Goal: Check status: Check status

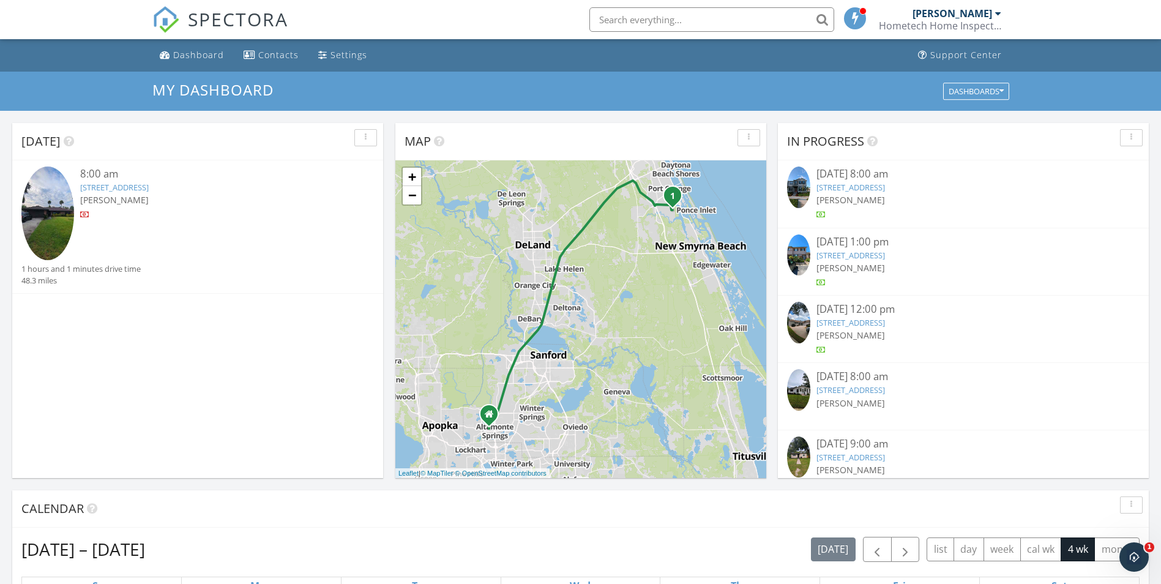
scroll to position [1133, 1180]
click at [191, 55] on div "Dashboard" at bounding box center [198, 55] width 51 height 12
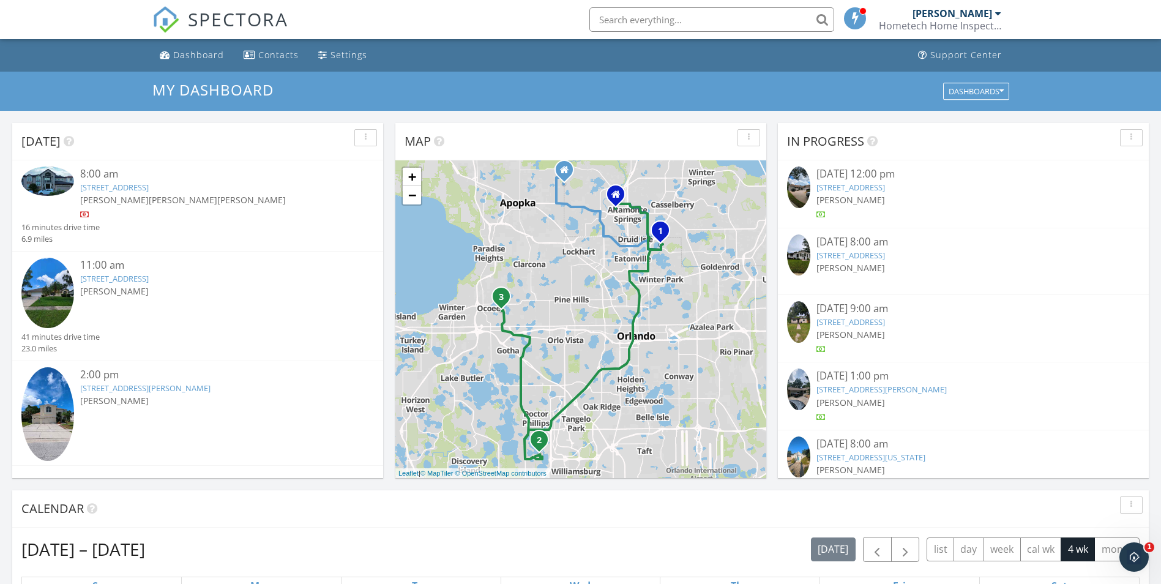
click at [126, 387] on link "[STREET_ADDRESS][PERSON_NAME]" at bounding box center [145, 388] width 130 height 11
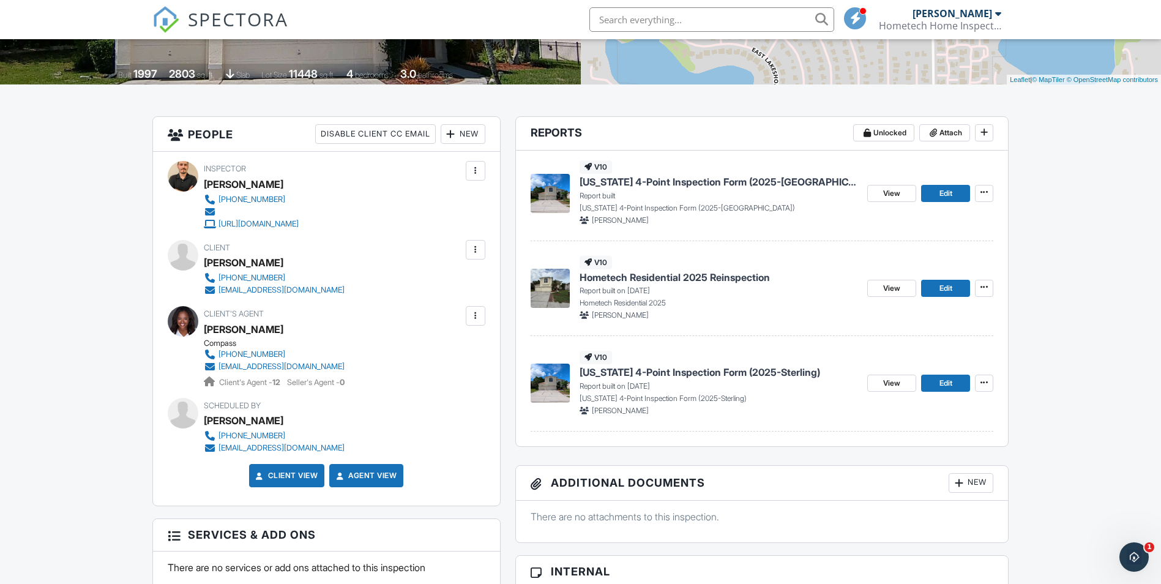
scroll to position [245, 0]
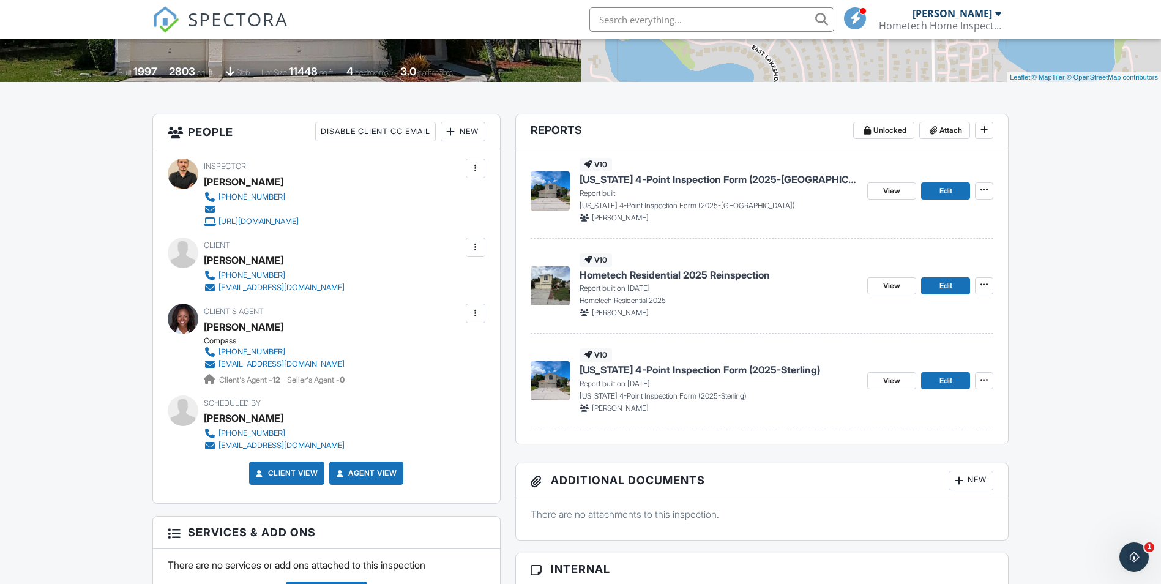
click at [636, 274] on span "Hometech Residential 2025 Reinspection" at bounding box center [675, 274] width 190 height 13
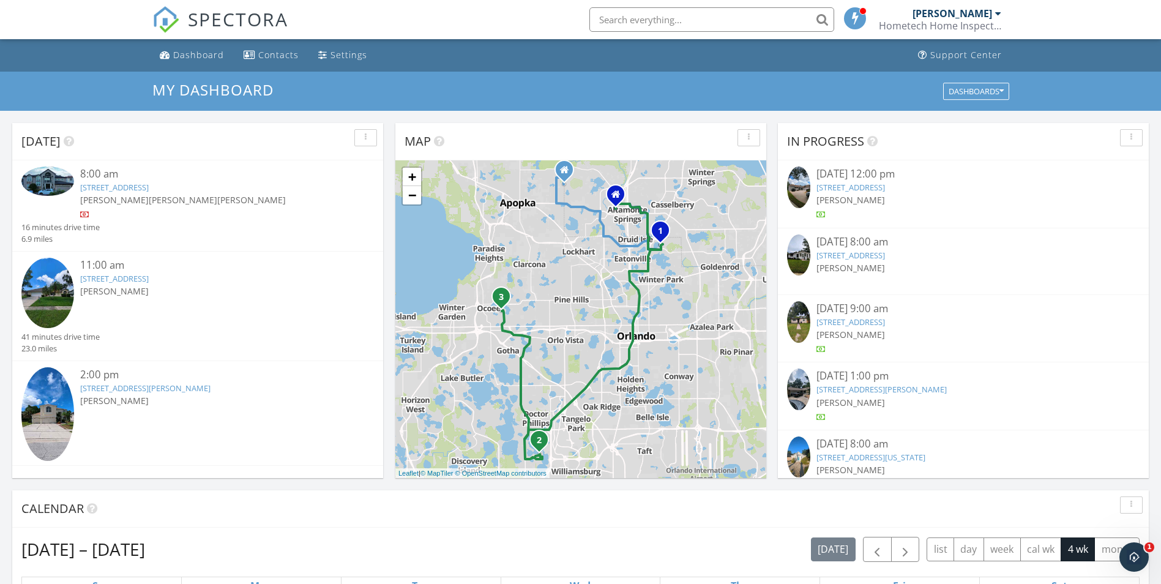
click at [151, 385] on link "[STREET_ADDRESS][PERSON_NAME]" at bounding box center [145, 388] width 130 height 11
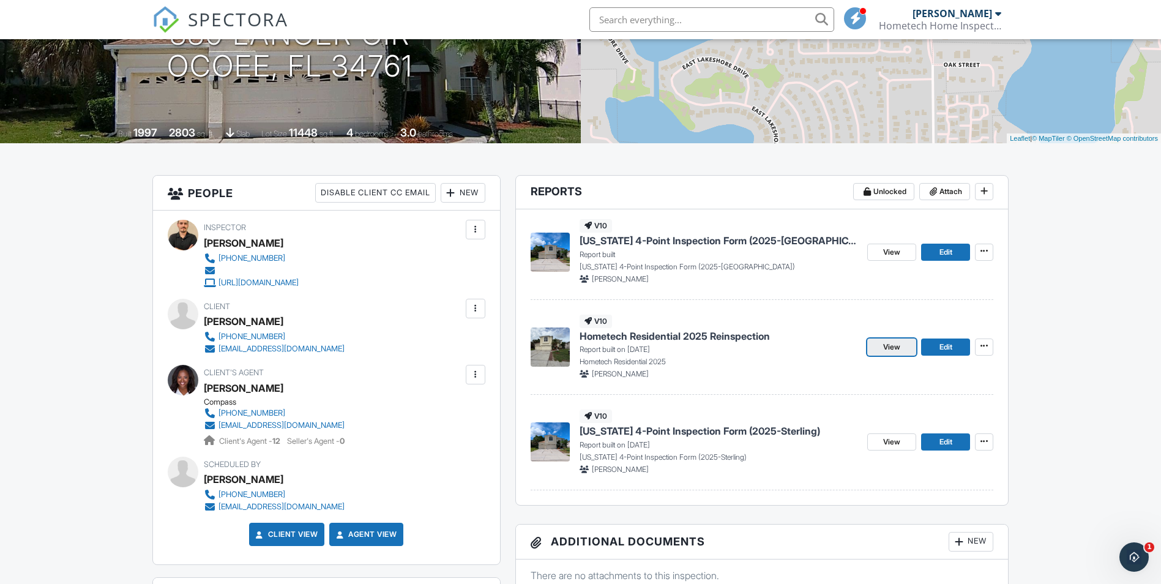
click at [896, 345] on span "View" at bounding box center [891, 347] width 17 height 12
click at [901, 444] on span "View" at bounding box center [891, 442] width 17 height 12
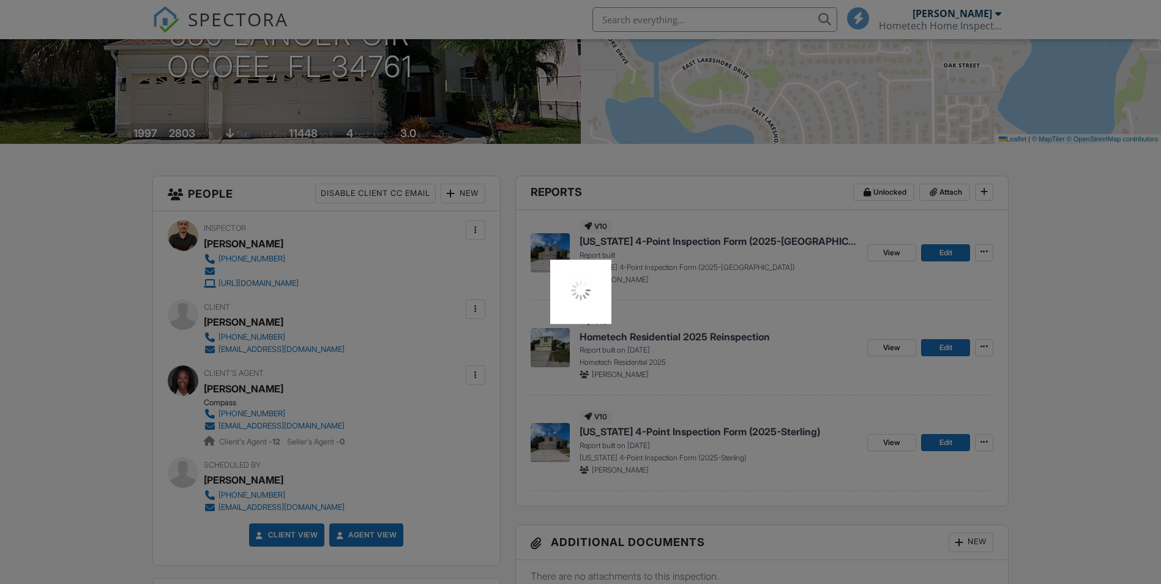
scroll to position [184, 0]
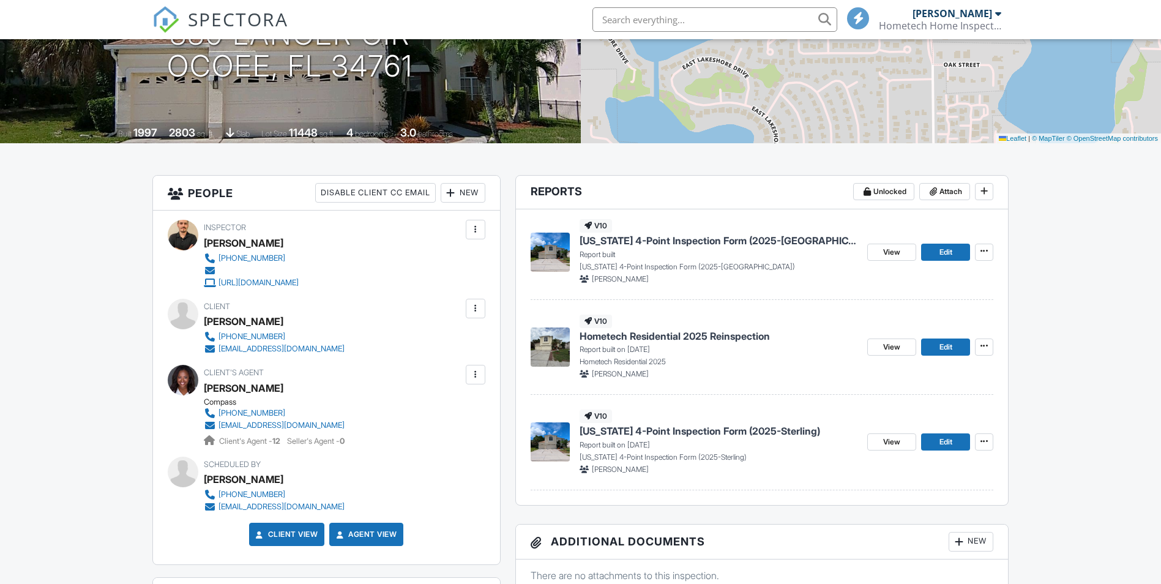
click at [705, 241] on span "Florida 4-Point Inspection Form (2025-Austin) Copy" at bounding box center [719, 240] width 279 height 13
click at [698, 434] on span "[US_STATE] 4-Point Inspection Form (2025-Sterling)" at bounding box center [700, 430] width 241 height 13
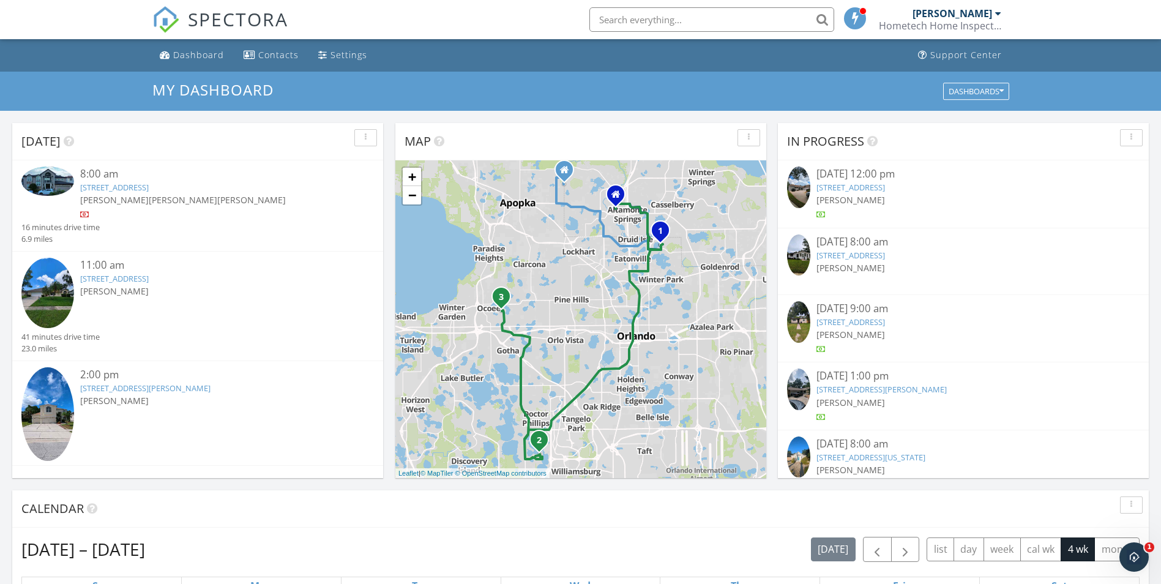
click at [149, 277] on link "7507 Sandstone Dr, Orlando, FL 32836" at bounding box center [114, 278] width 69 height 11
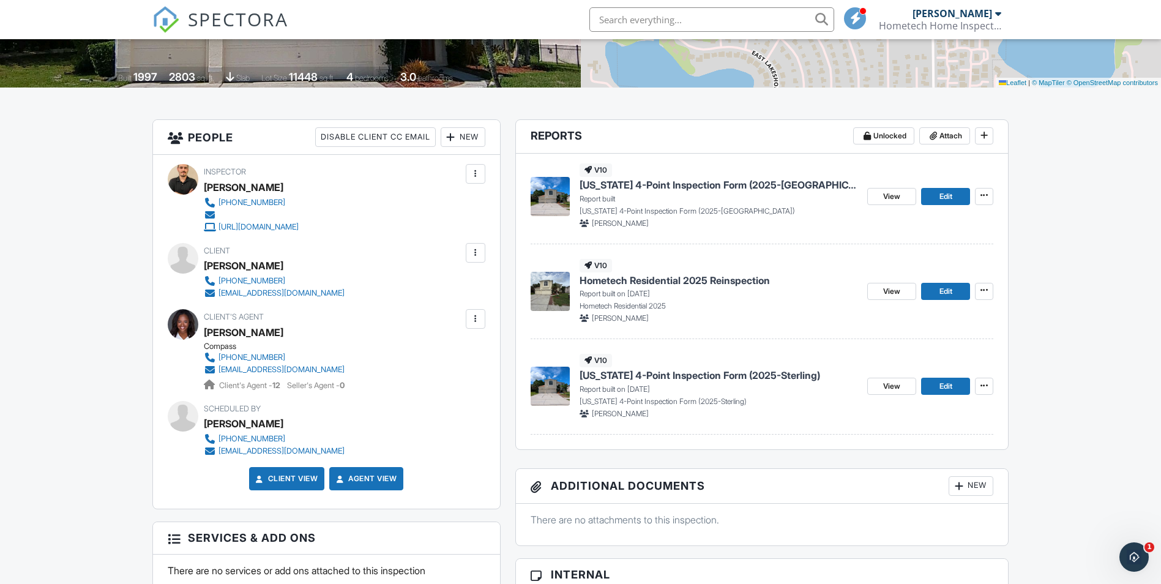
scroll to position [245, 0]
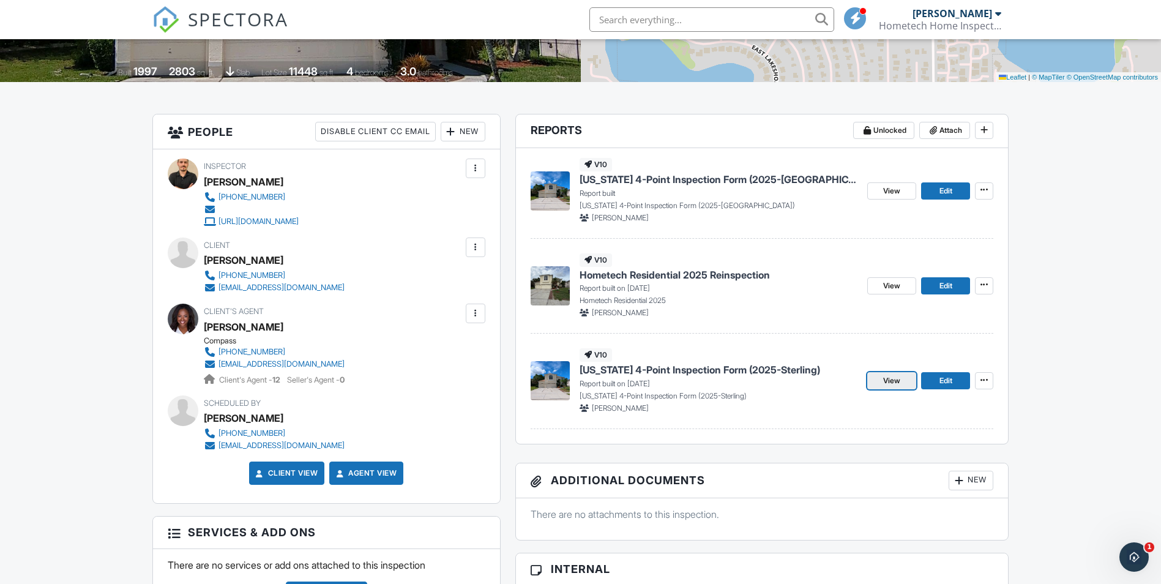
click at [883, 379] on span "View" at bounding box center [891, 381] width 17 height 12
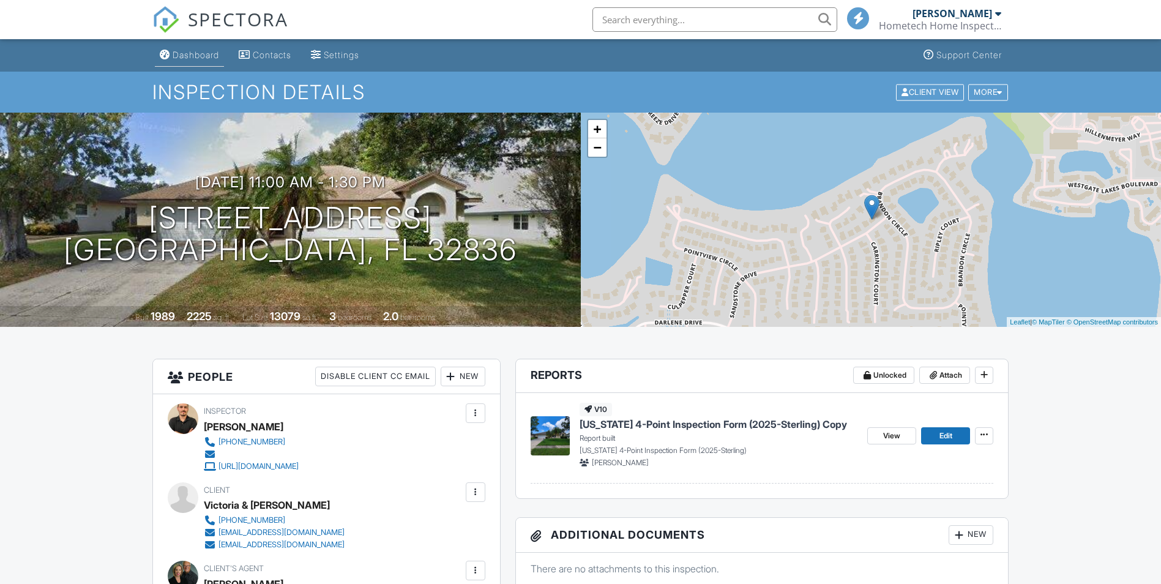
click at [183, 52] on div "Dashboard" at bounding box center [196, 55] width 47 height 10
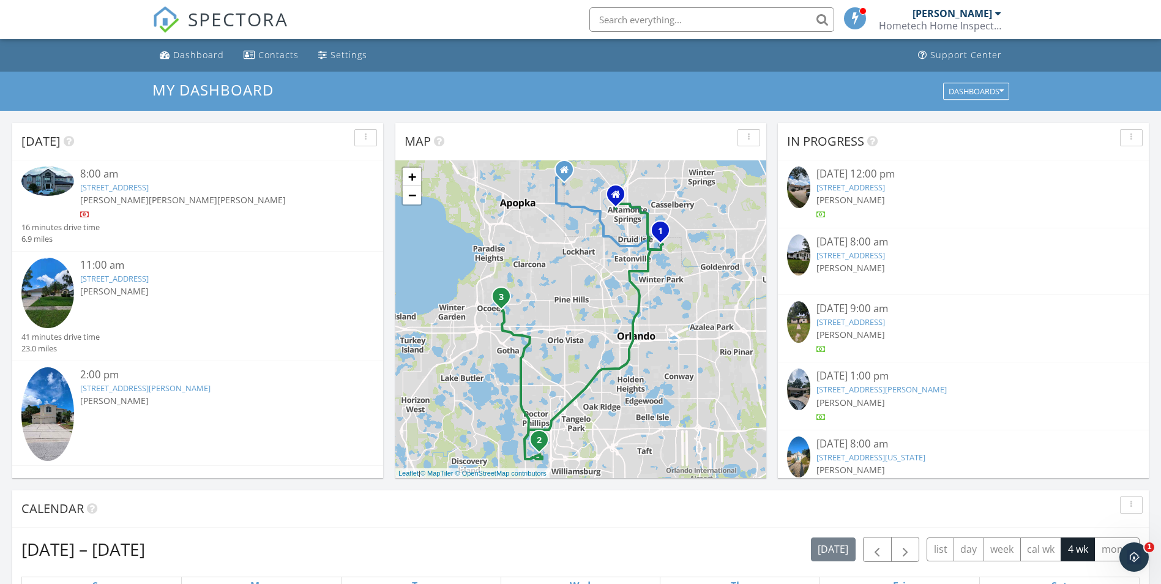
click at [149, 191] on link "[STREET_ADDRESS]" at bounding box center [114, 187] width 69 height 11
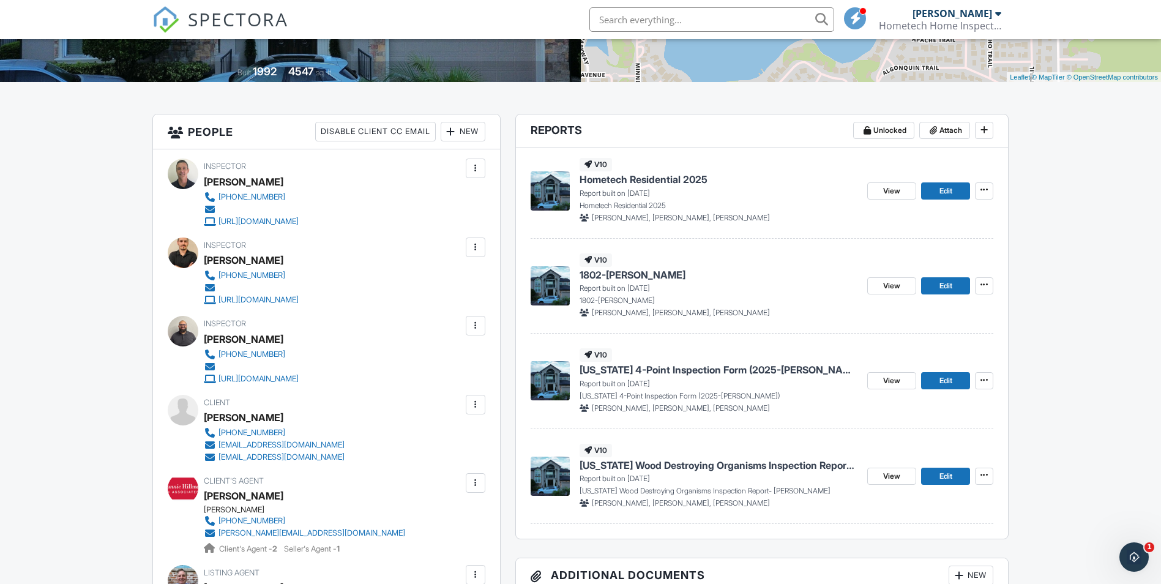
scroll to position [306, 0]
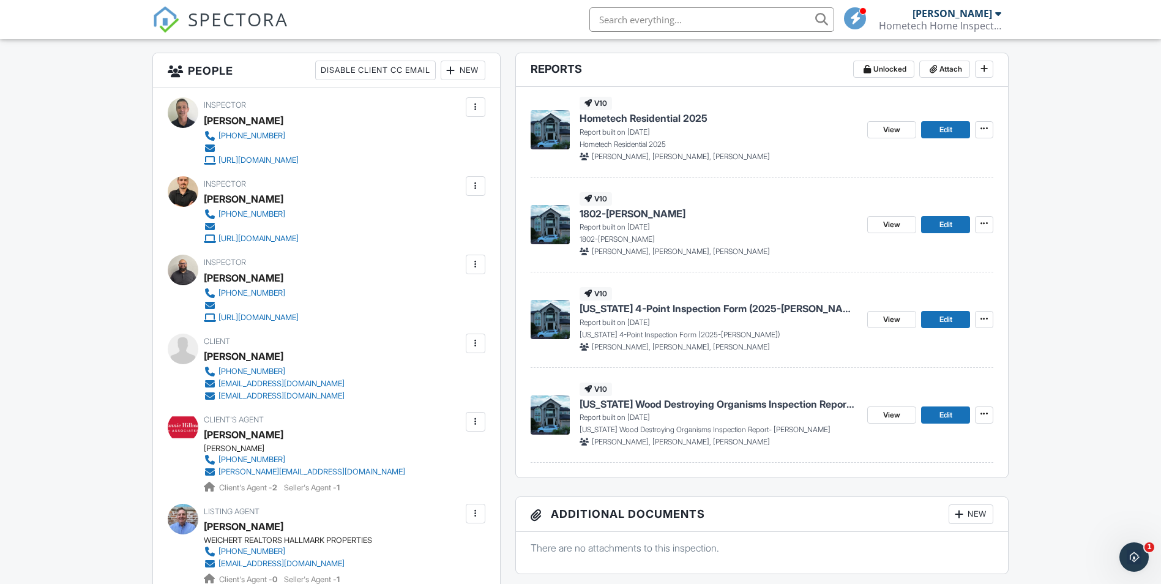
click at [661, 312] on span "[US_STATE] 4-Point Inspection Form (2025-[PERSON_NAME])" at bounding box center [719, 308] width 279 height 13
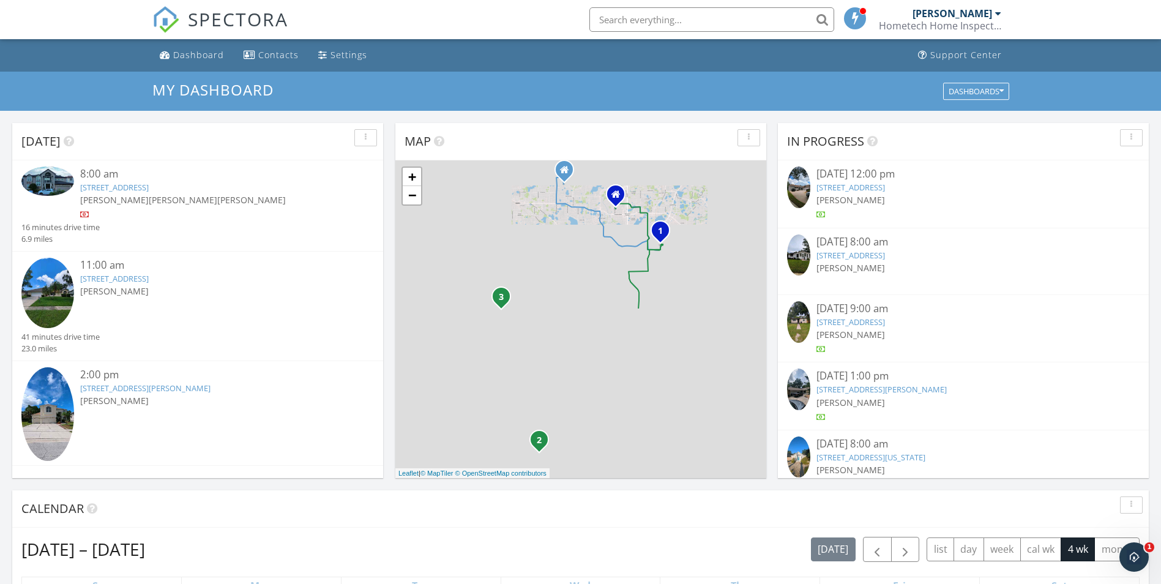
click at [149, 188] on link "591 Dommerich Dr, Maitland, FL 32751" at bounding box center [114, 187] width 69 height 11
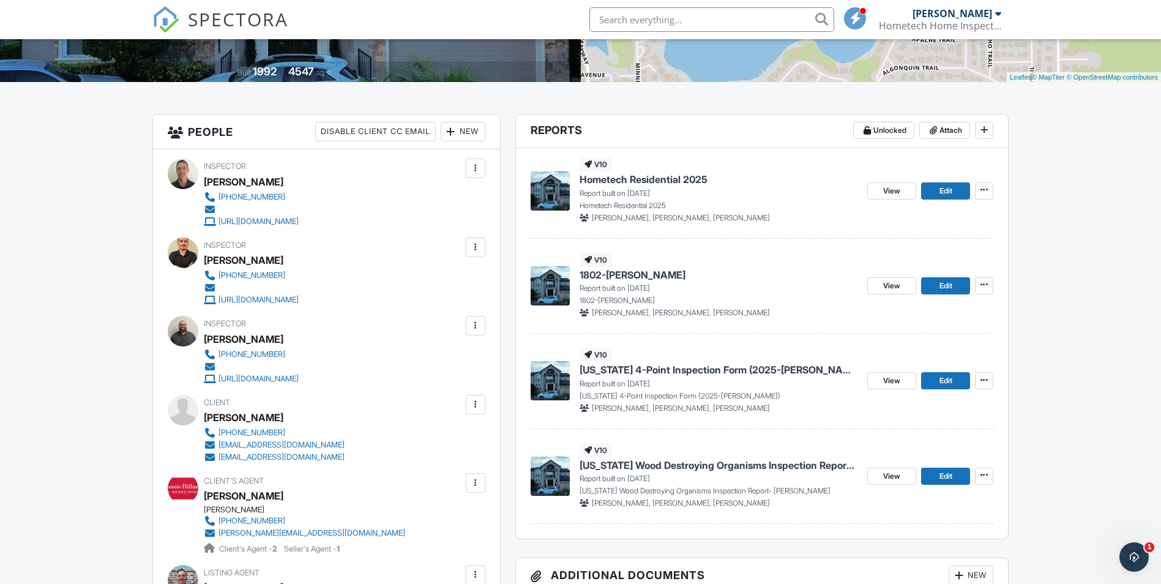
click at [657, 467] on span "Florida Wood Destroying Organisms Inspection Report- GREG Ready" at bounding box center [719, 465] width 279 height 13
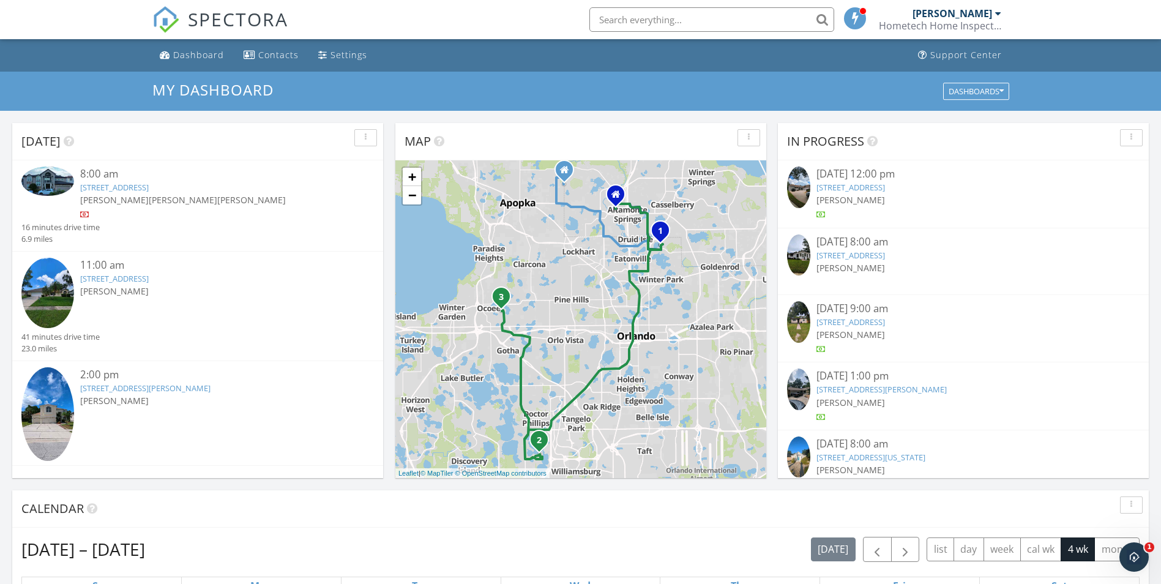
click at [132, 192] on link "[STREET_ADDRESS]" at bounding box center [114, 187] width 69 height 11
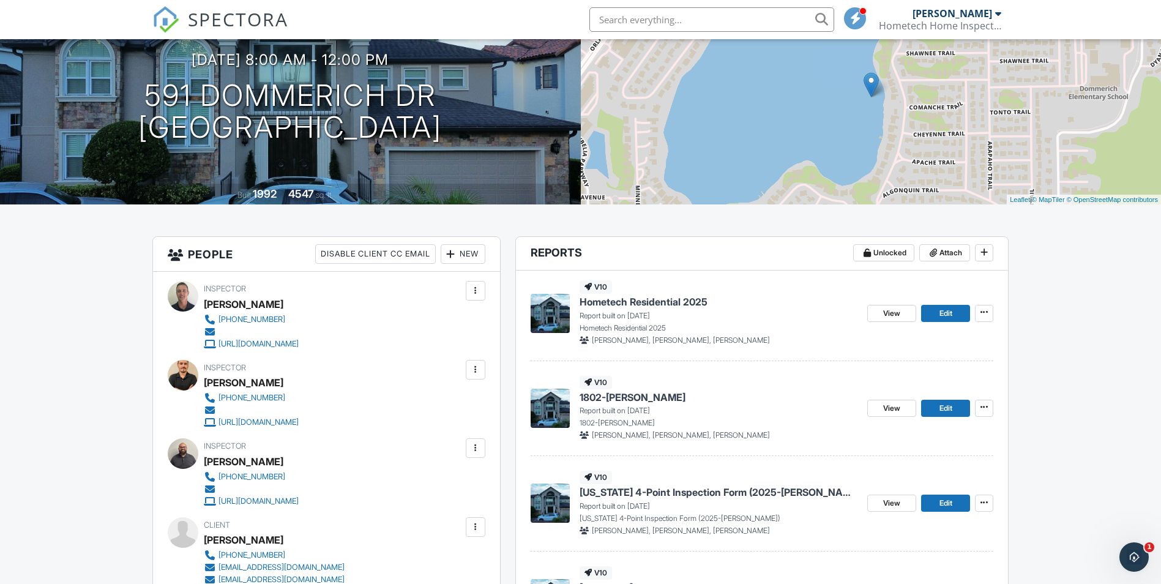
click at [645, 299] on span "Hometech Residential 2025" at bounding box center [644, 301] width 128 height 13
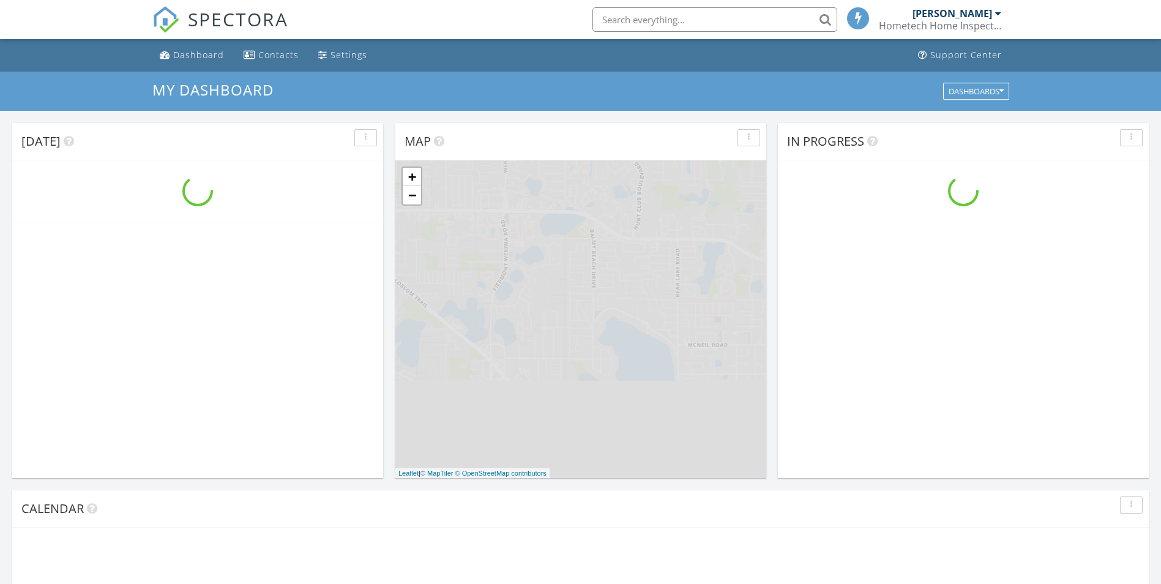
scroll to position [1133, 1180]
